Goal: Check status: Check status

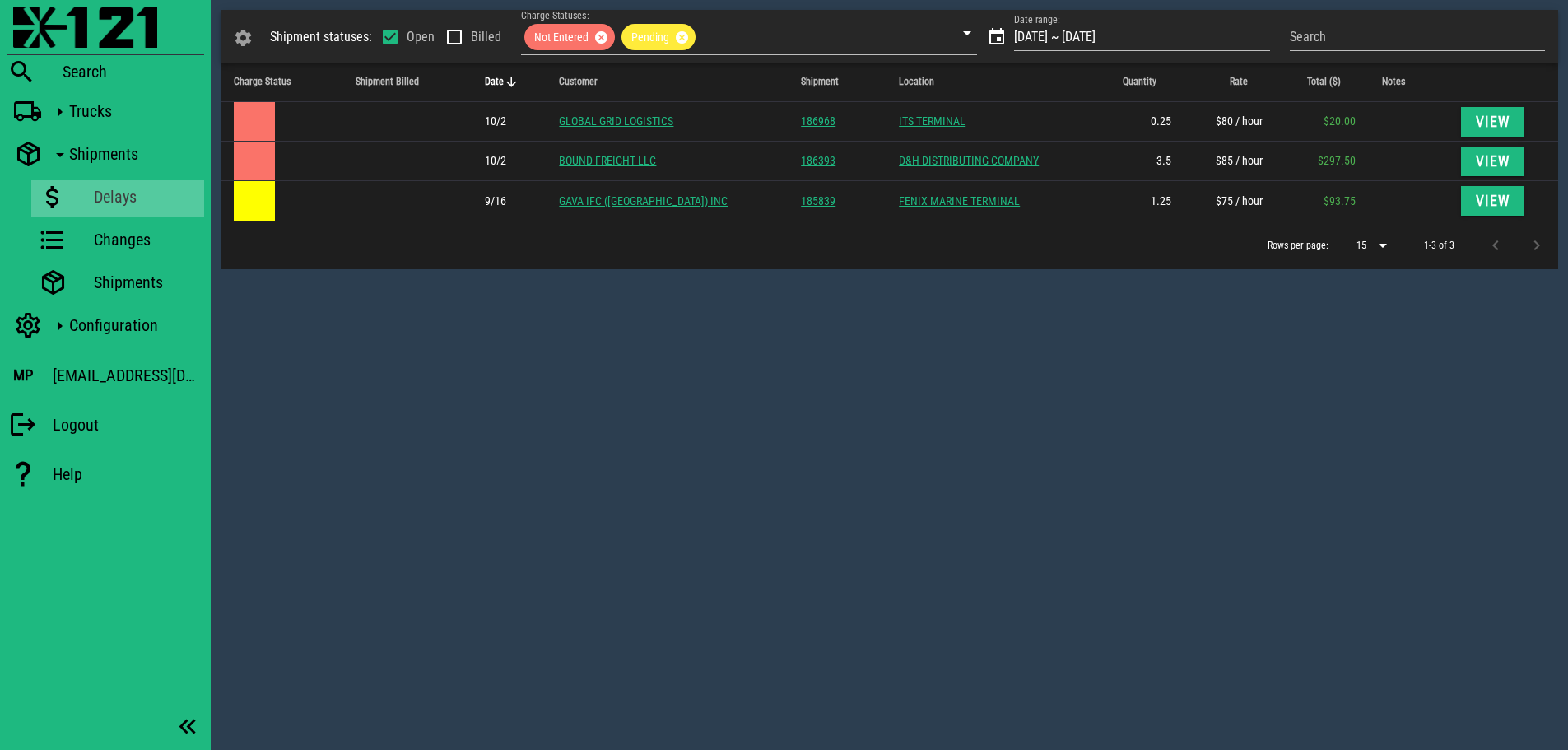
click at [1007, 480] on div "Shipment statuses: Open Billed Charge Statuses: Not Entered Pending Date range:…" at bounding box center [889, 375] width 1357 height 750
click at [942, 391] on div "Shipment statuses: Open Billed Charge Statuses: Not Entered Pending Date range:…" at bounding box center [889, 375] width 1357 height 750
click at [747, 434] on div "Shipment statuses: Open Billed Charge Statuses: Not Entered Pending Date range:…" at bounding box center [889, 375] width 1357 height 750
click at [830, 410] on div "Shipment statuses: Open Billed Charge Statuses: Not Entered Pending Date range:…" at bounding box center [889, 375] width 1357 height 750
click at [849, 404] on div "Shipment statuses: Open Billed Charge Statuses: Not Entered Pending Date range:…" at bounding box center [889, 375] width 1357 height 750
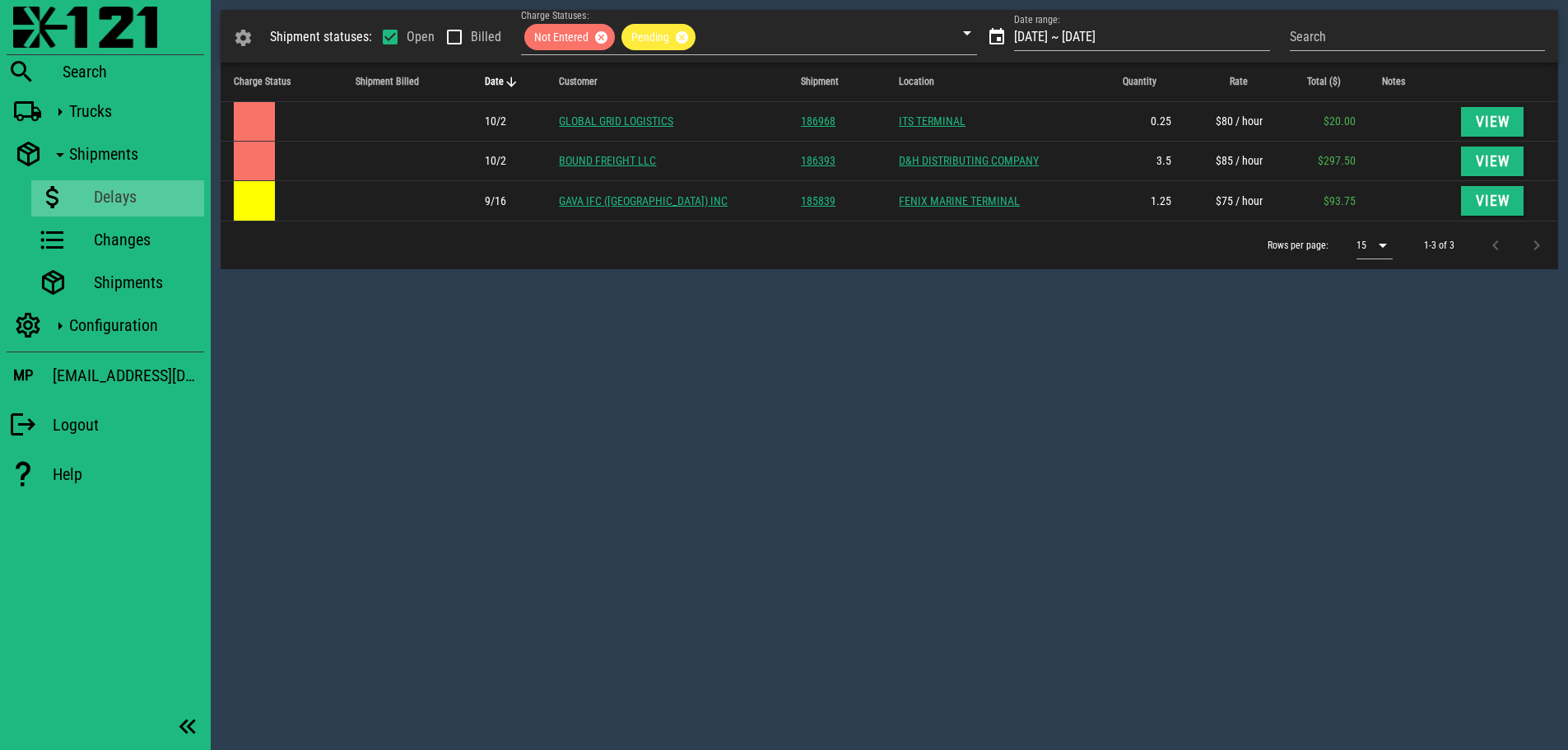
click at [585, 452] on div "Shipment statuses: Open Billed Charge Statuses: Not Entered Pending Date range:…" at bounding box center [889, 375] width 1357 height 750
click at [558, 459] on div "Shipment statuses: Open Billed Charge Statuses: Not Entered Pending Date range:…" at bounding box center [889, 375] width 1357 height 750
click at [41, 26] on img at bounding box center [85, 27] width 144 height 41
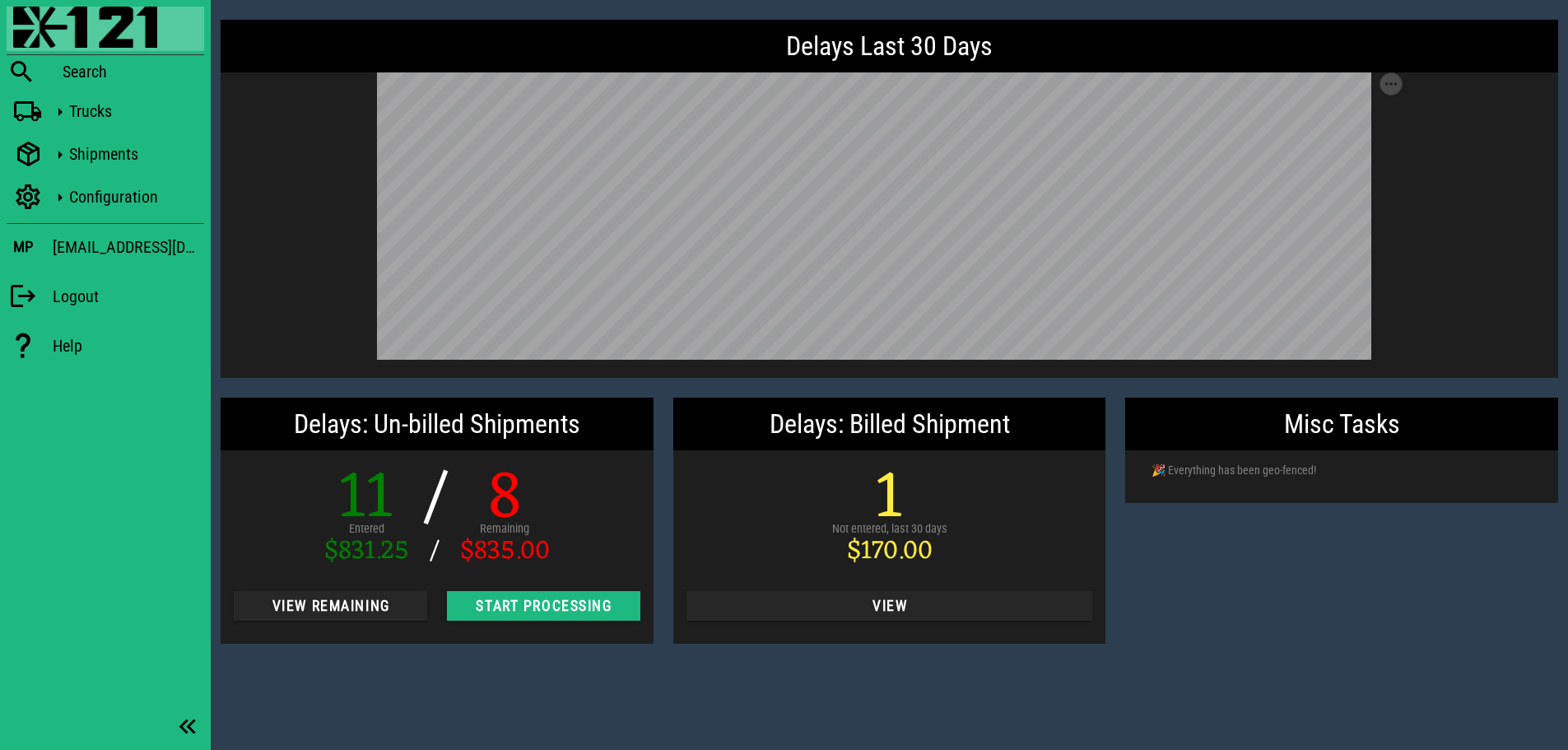
click at [1249, 583] on div "Misc Tasks 🎉 Everything has been geo-fenced!" at bounding box center [1341, 520] width 453 height 266
click at [43, 117] on div "Trucks" at bounding box center [105, 113] width 198 height 36
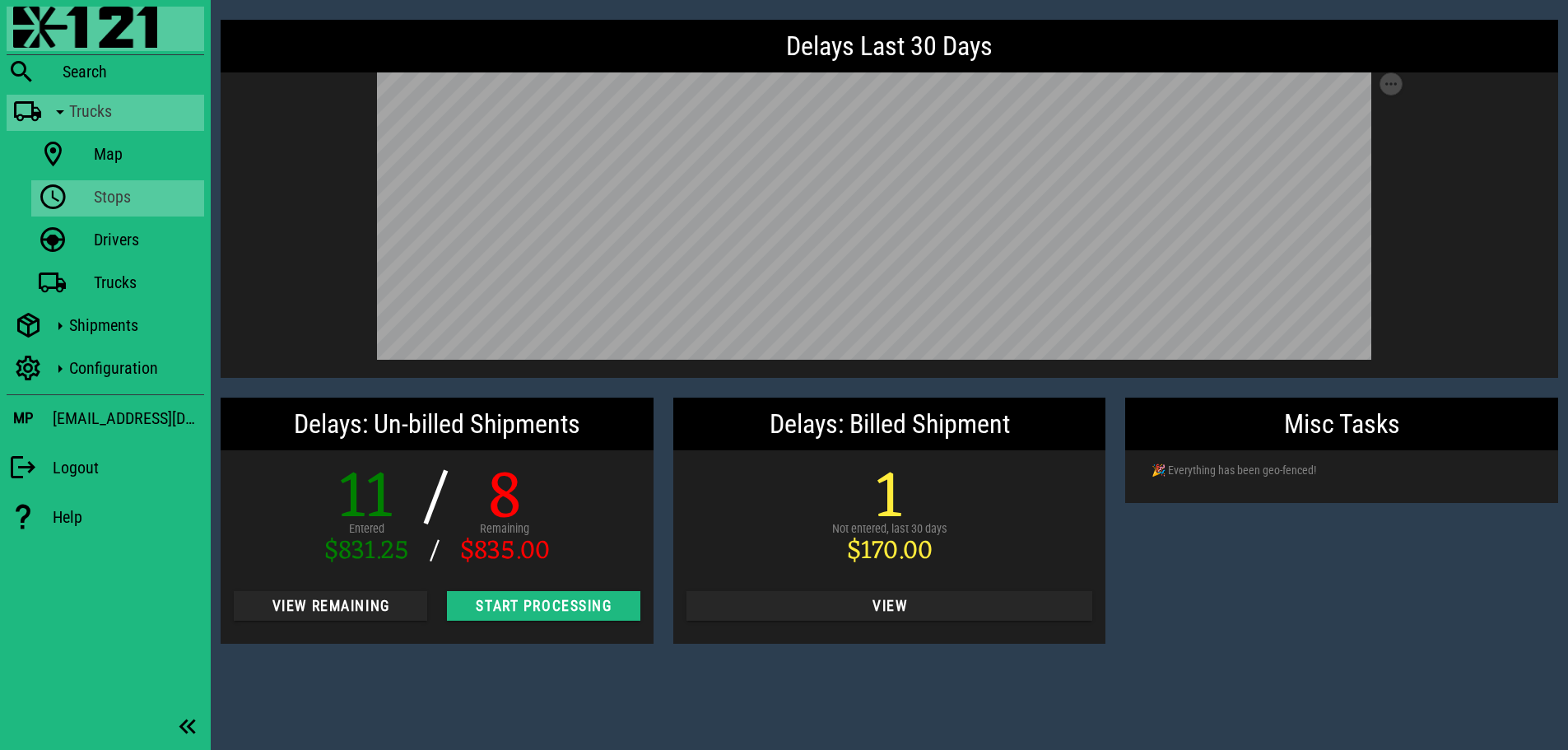
click at [65, 203] on icon at bounding box center [53, 198] width 30 height 22
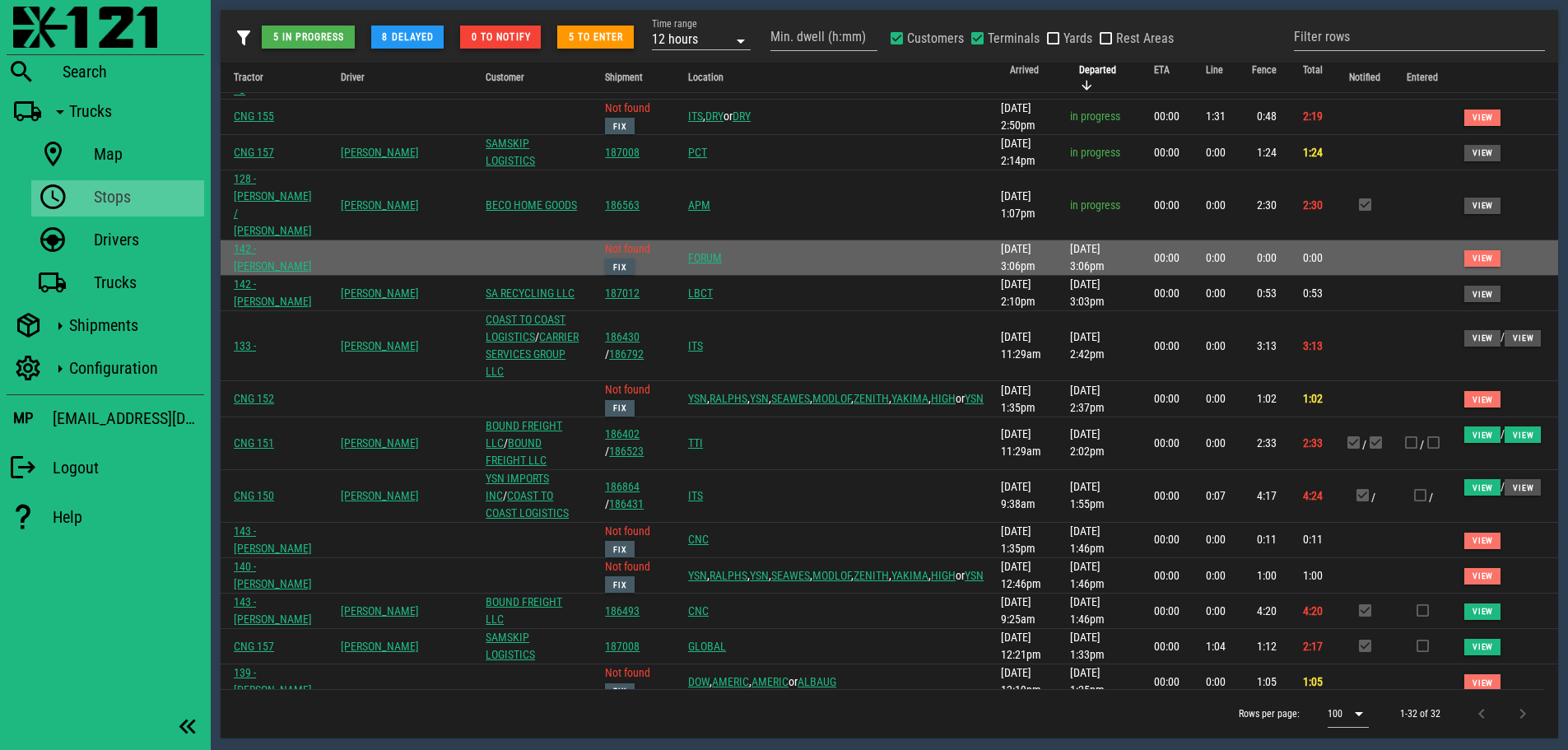
scroll to position [165, 0]
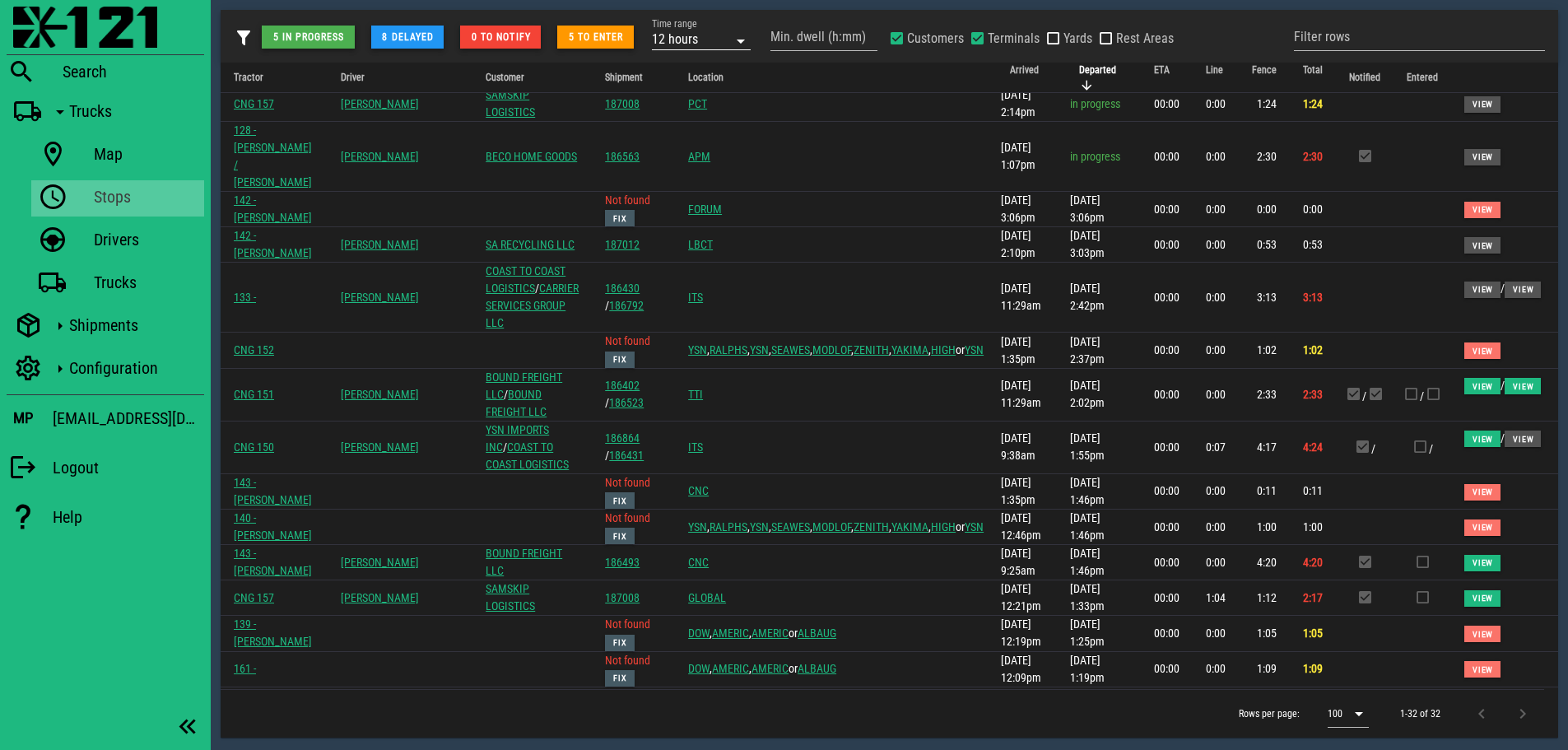
click at [690, 35] on div "12 hours" at bounding box center [675, 40] width 46 height 15
click at [687, 148] on div "1 day" at bounding box center [701, 150] width 72 height 13
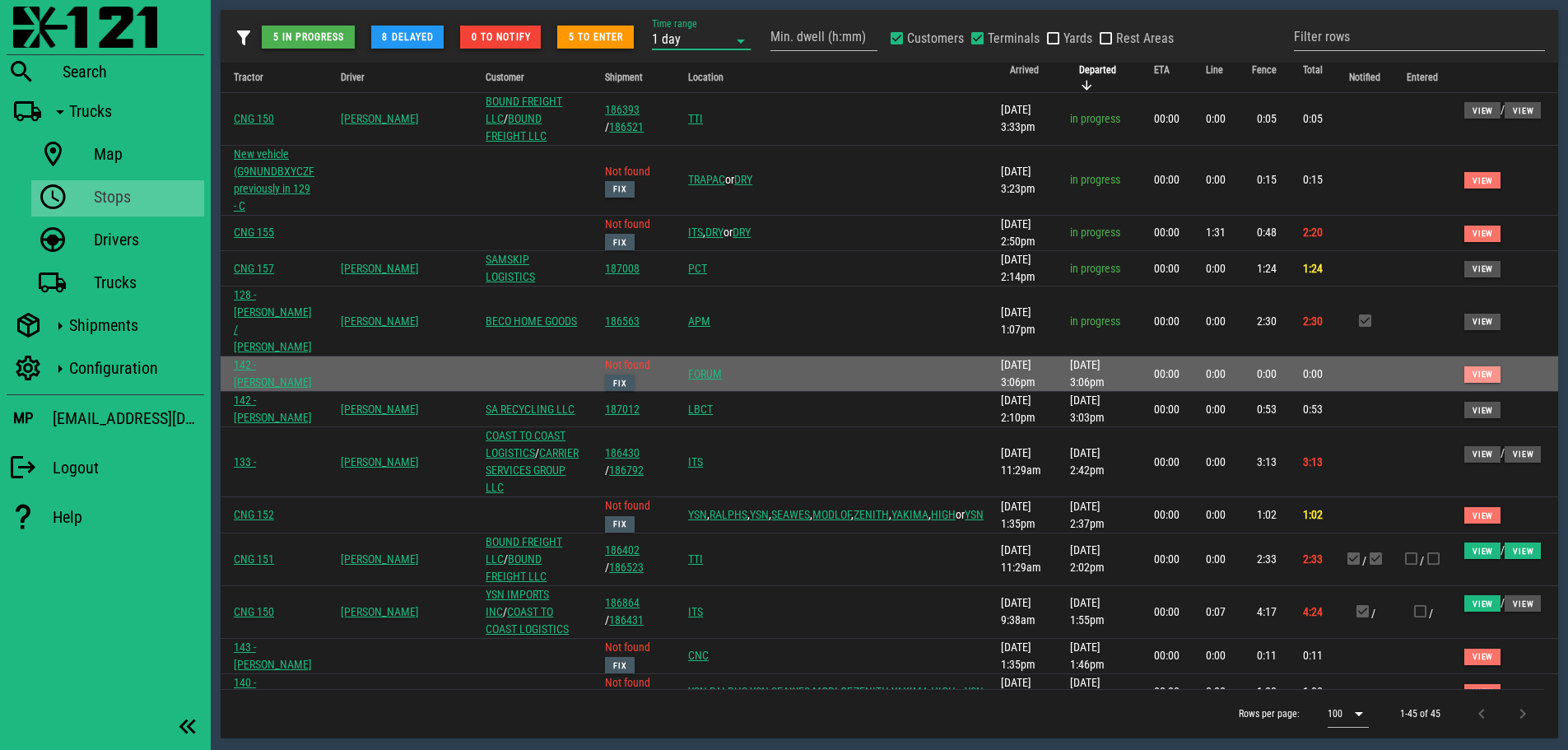
click at [1479, 369] on span "View" at bounding box center [1483, 373] width 22 height 9
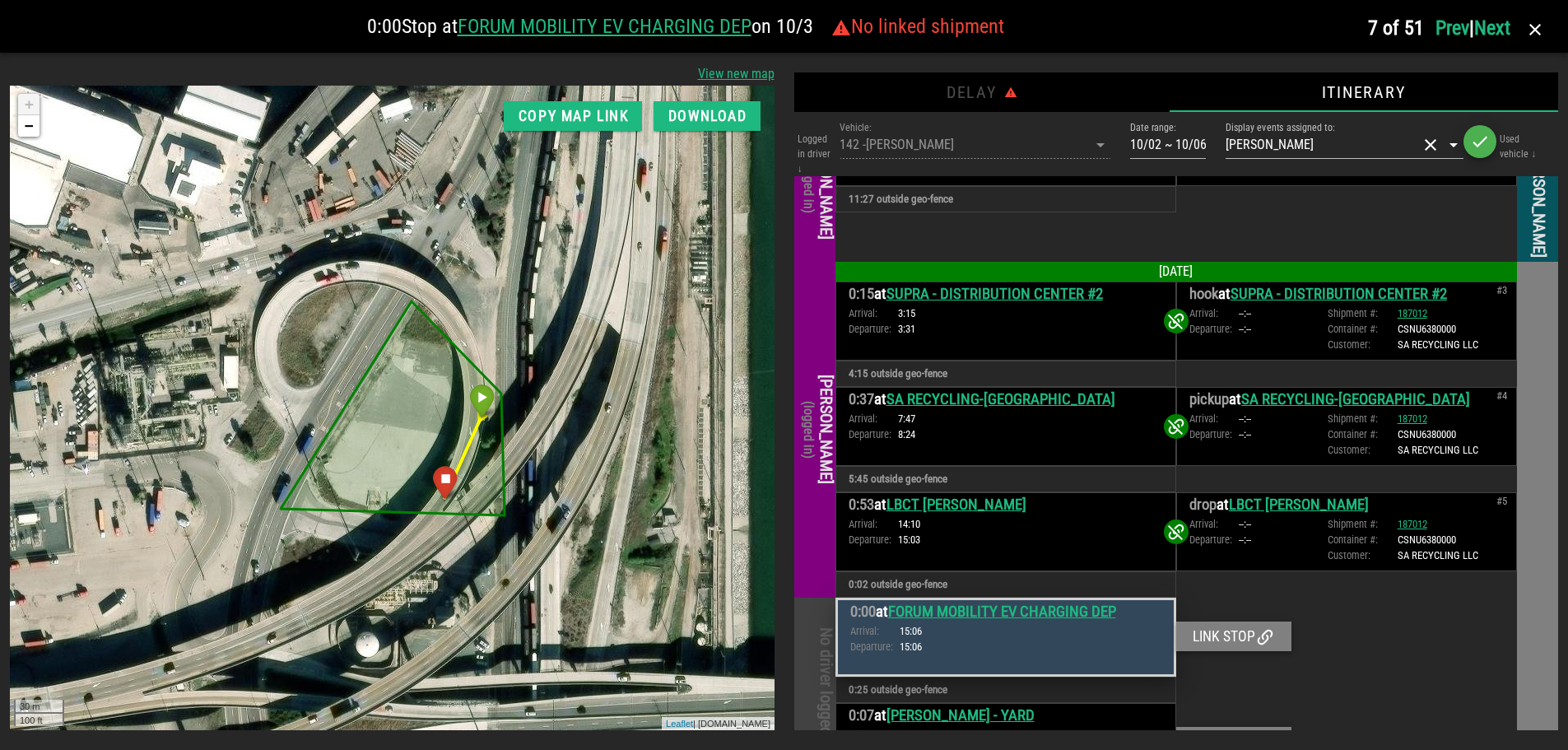
scroll to position [310, 0]
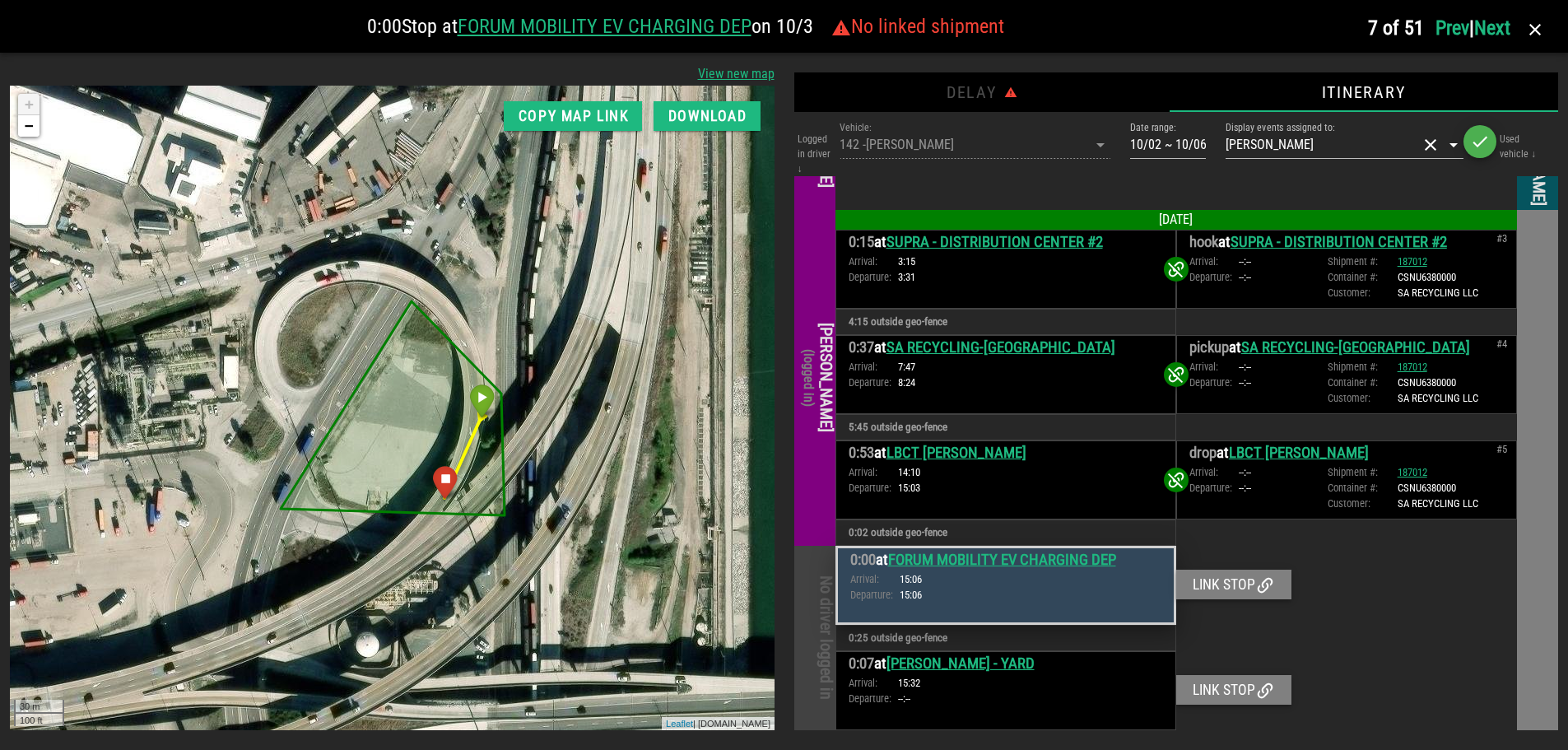
click at [1503, 33] on link "Next" at bounding box center [1493, 28] width 36 height 23
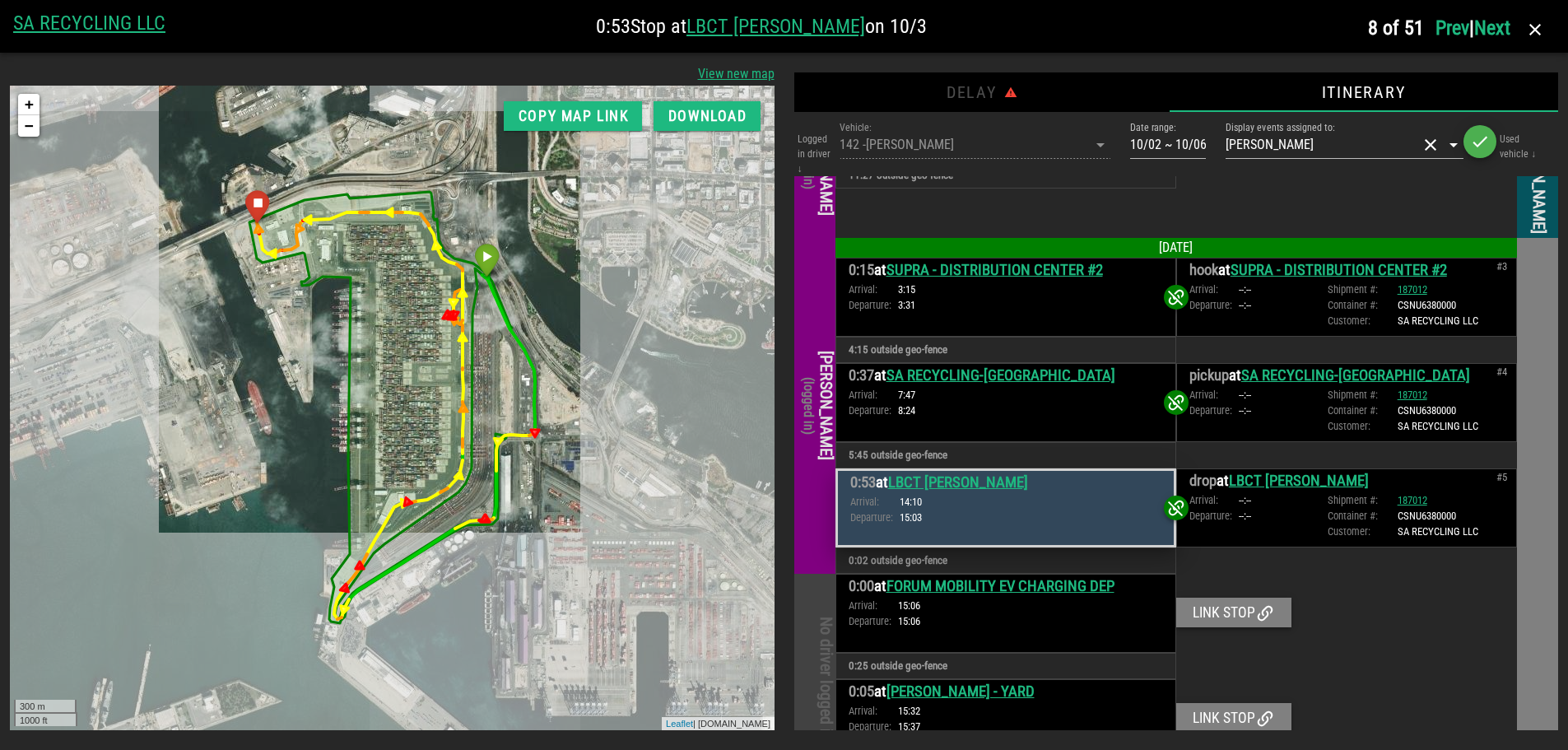
scroll to position [337, 0]
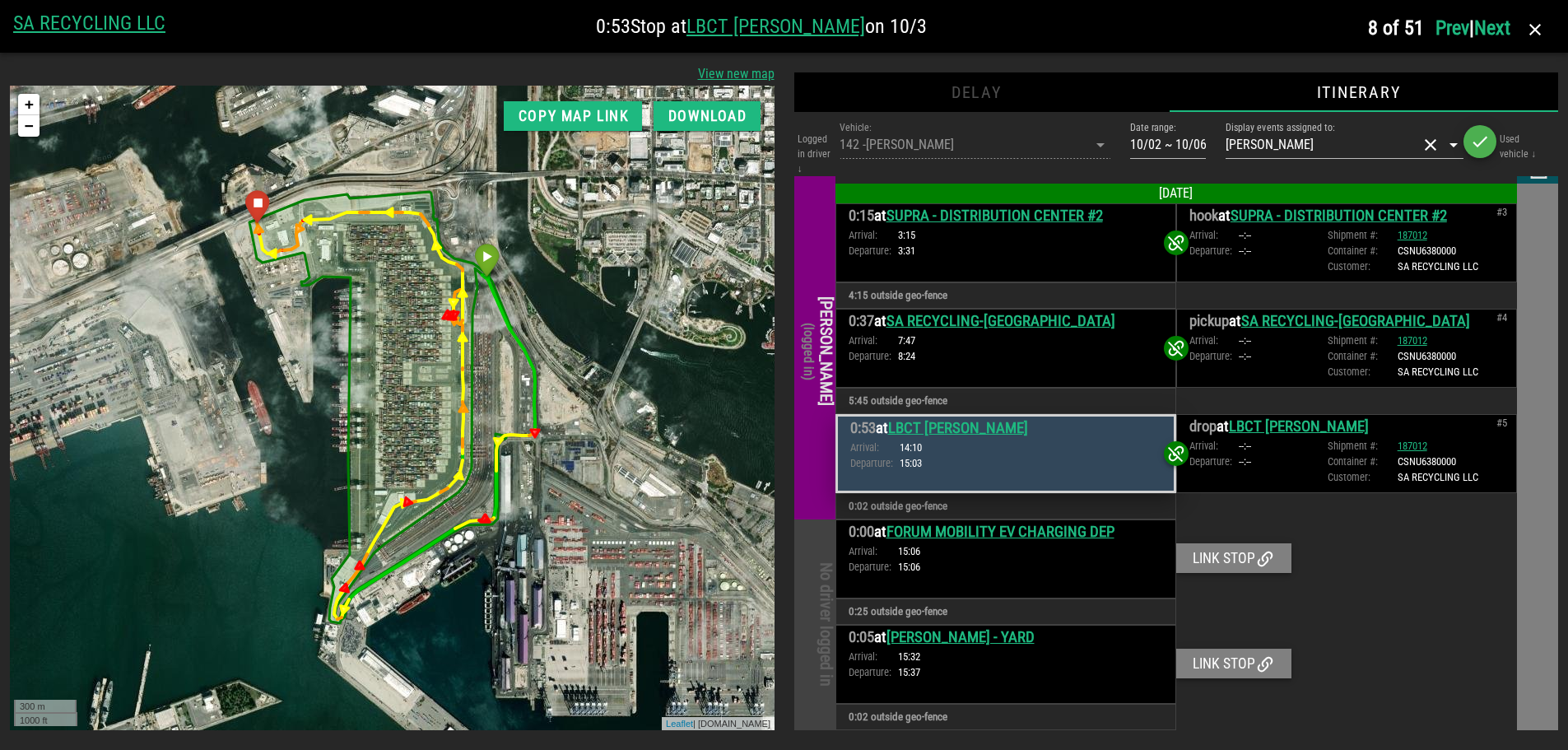
click at [1503, 33] on link "Next" at bounding box center [1493, 28] width 36 height 23
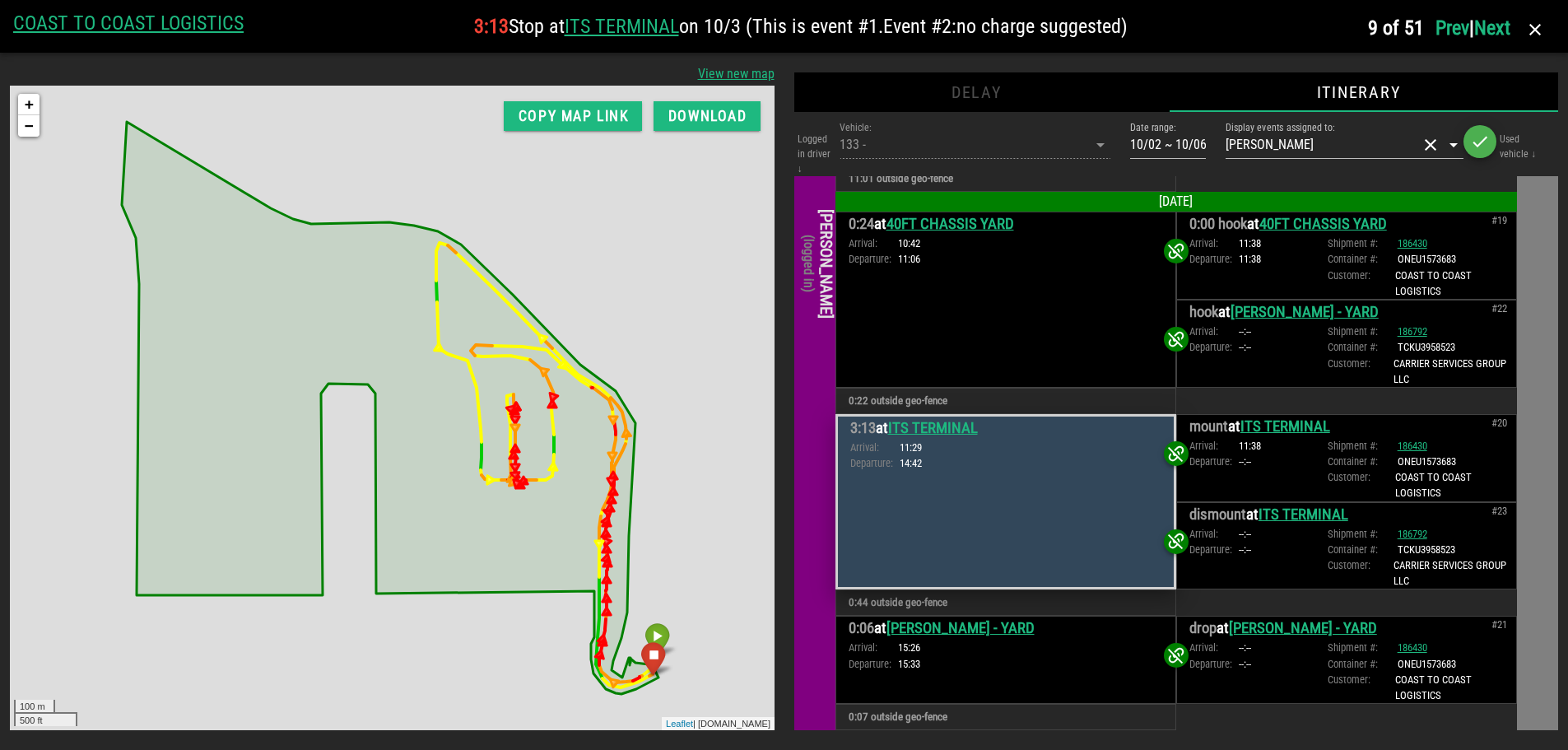
scroll to position [0, 0]
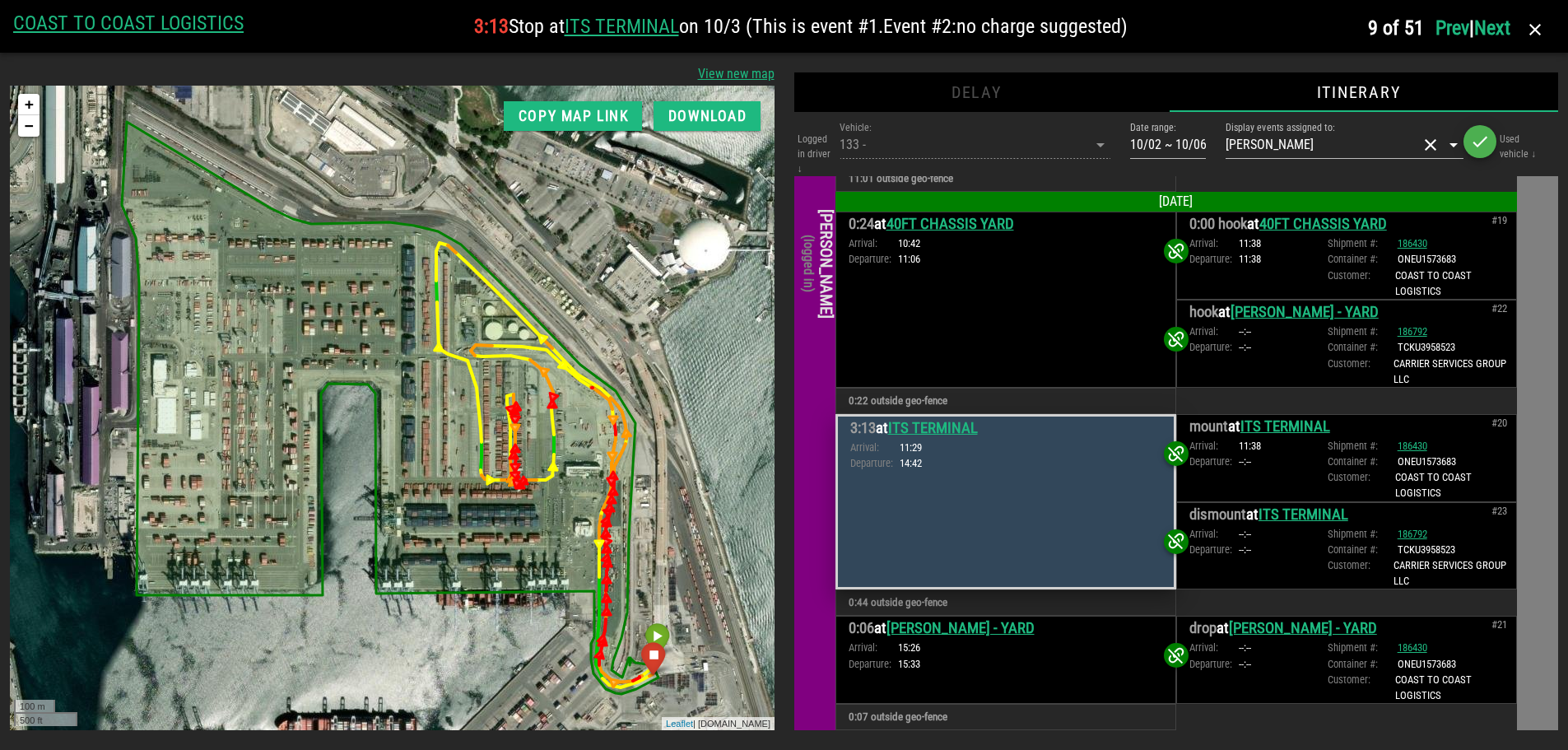
click at [1498, 30] on link "Next" at bounding box center [1493, 28] width 36 height 23
click at [1503, 25] on link "Next" at bounding box center [1493, 28] width 36 height 23
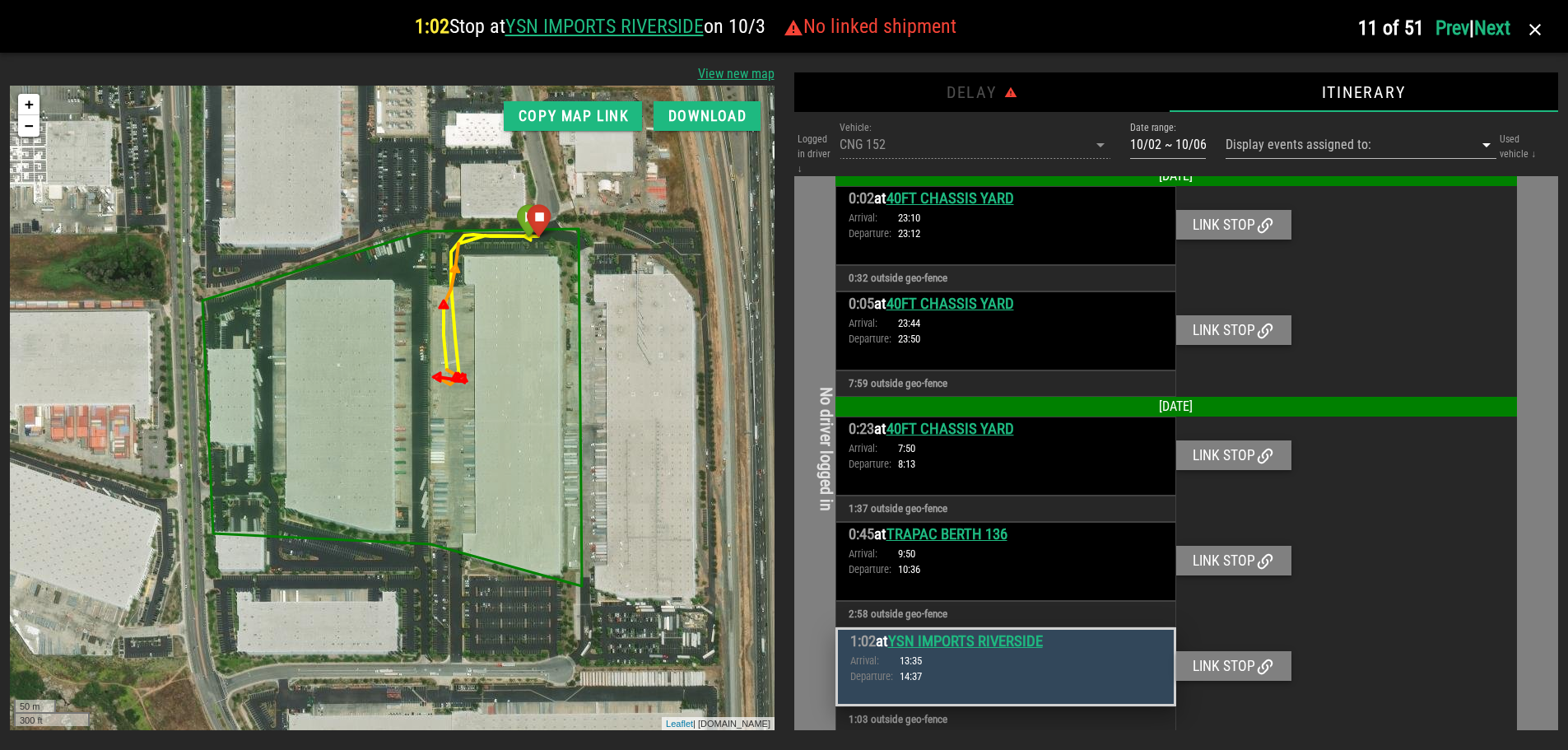
scroll to position [12, 0]
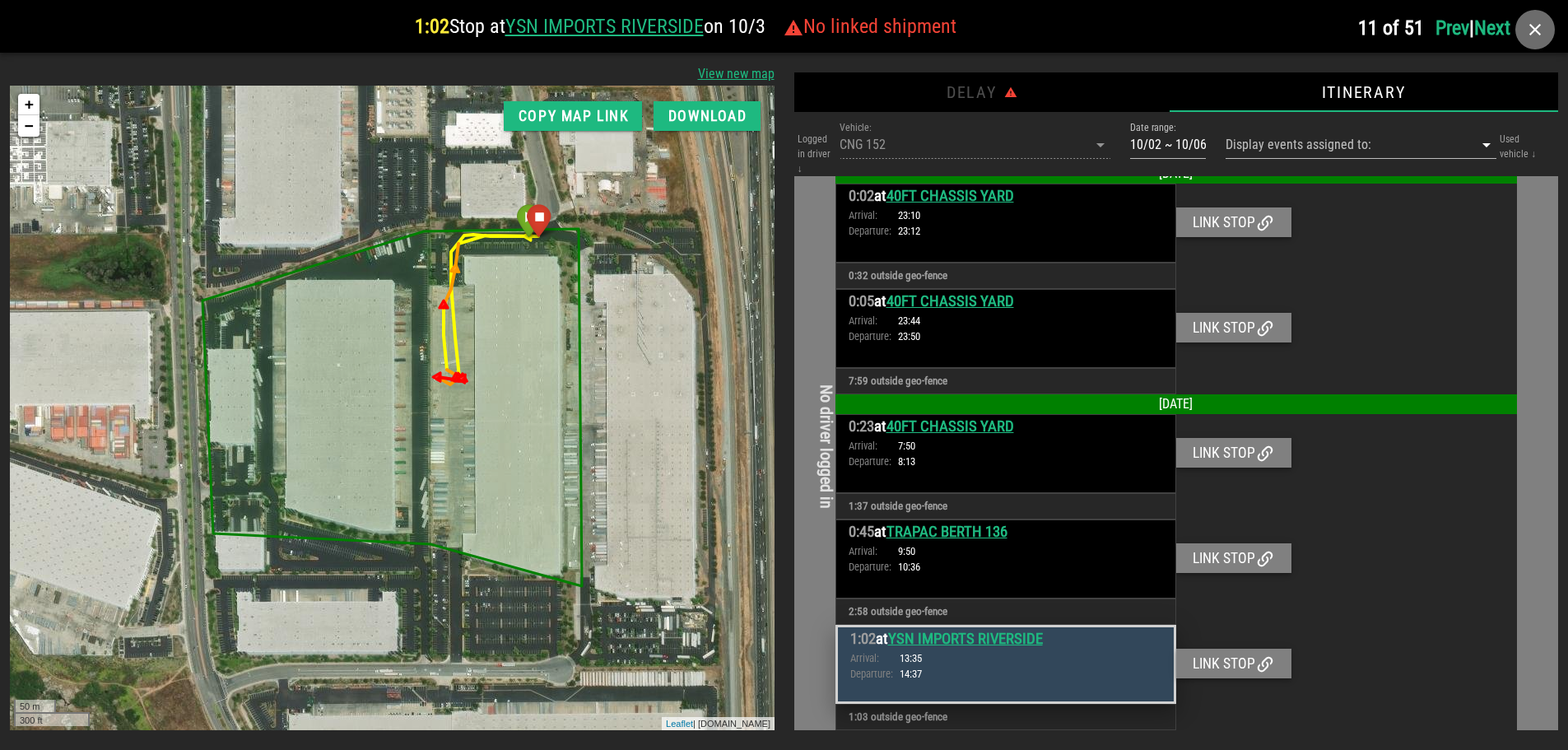
click at [1535, 29] on icon "button" at bounding box center [1535, 30] width 20 height 20
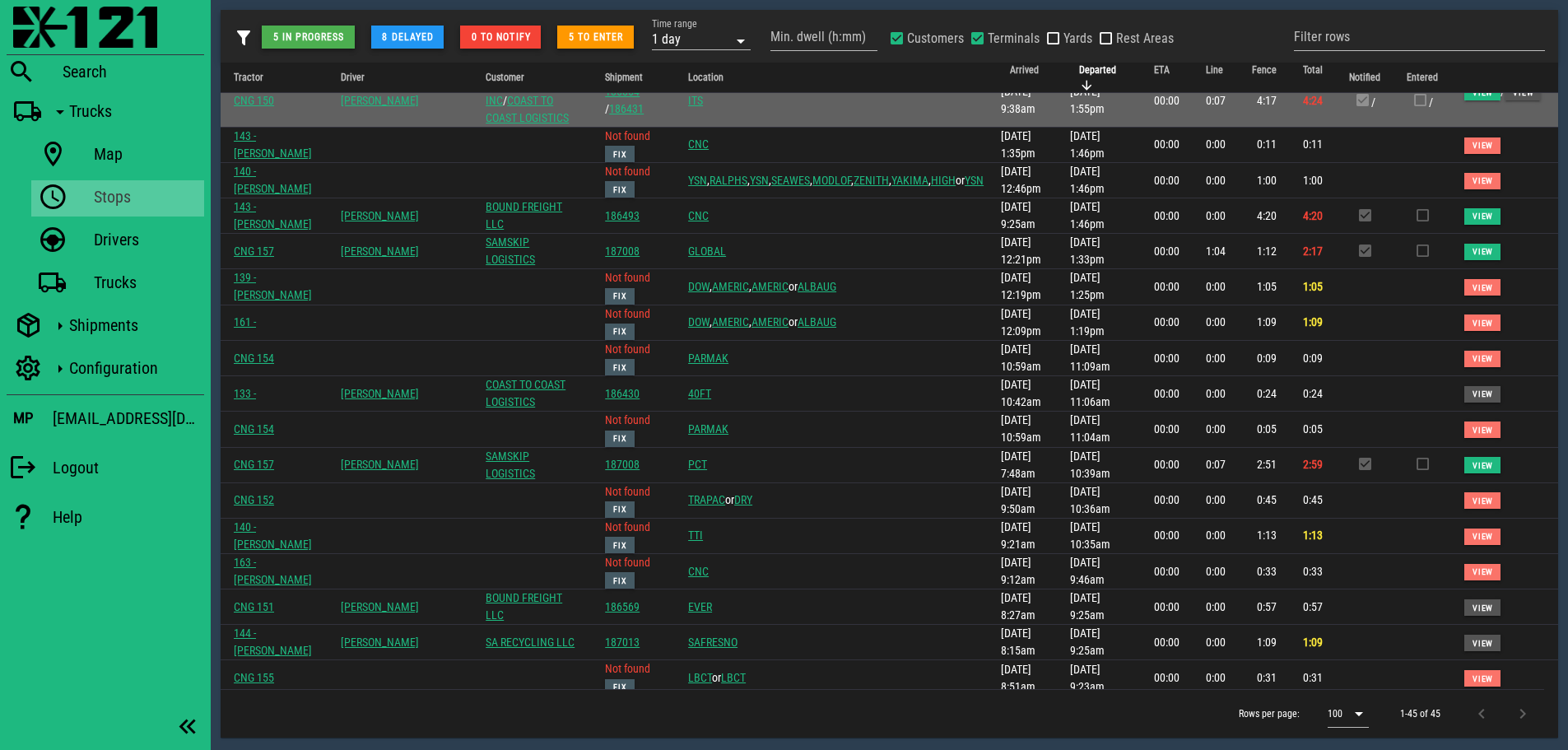
scroll to position [509, 0]
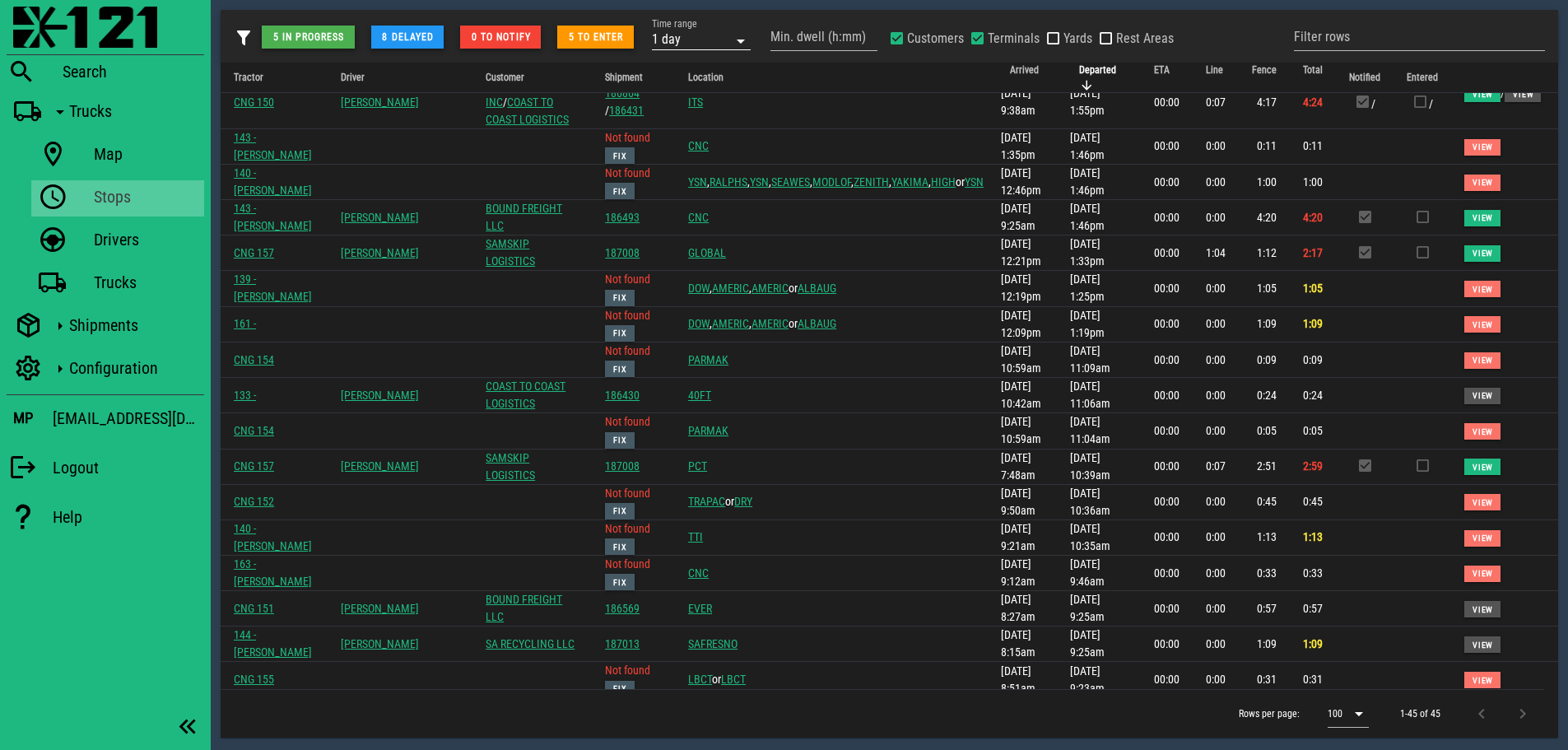
click at [703, 37] on div "1 day" at bounding box center [689, 39] width 75 height 22
